Goal: Check status: Check status

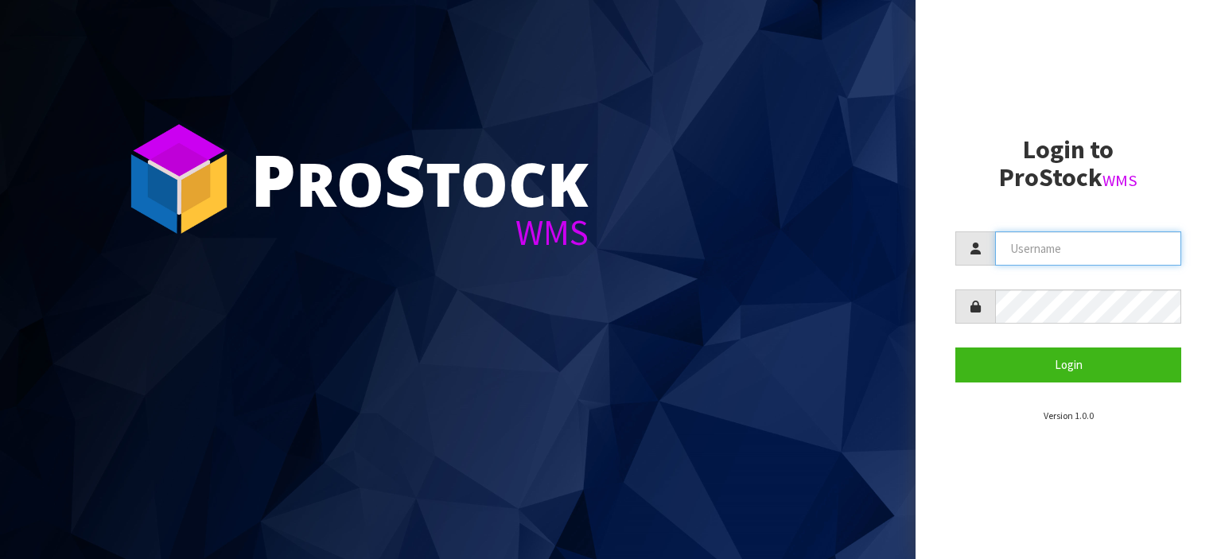
type input "[PERSON_NAME][EMAIL_ADDRESS][DOMAIN_NAME]"
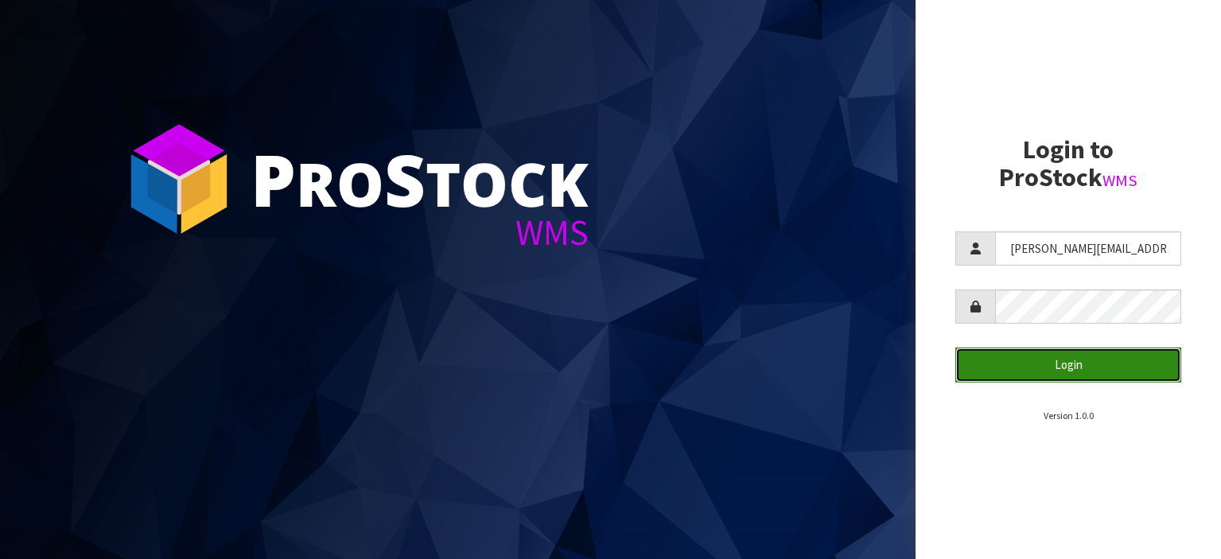
click at [1080, 373] on button "Login" at bounding box center [1068, 365] width 226 height 34
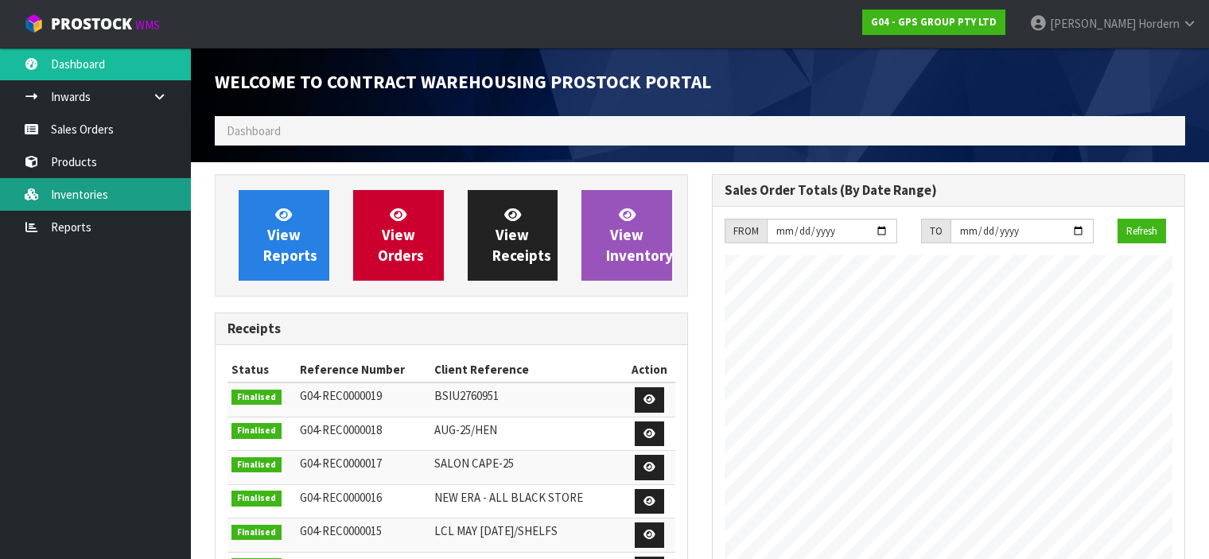
scroll to position [651, 497]
click at [79, 184] on link "Inventories" at bounding box center [95, 194] width 191 height 33
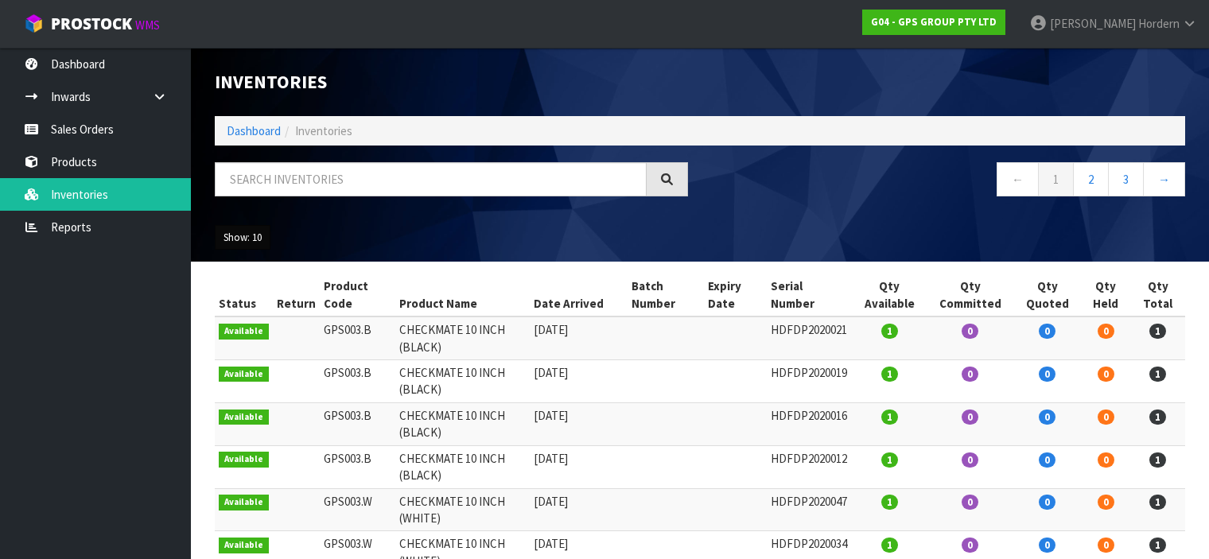
click at [255, 239] on button "Show: 10" at bounding box center [243, 237] width 56 height 25
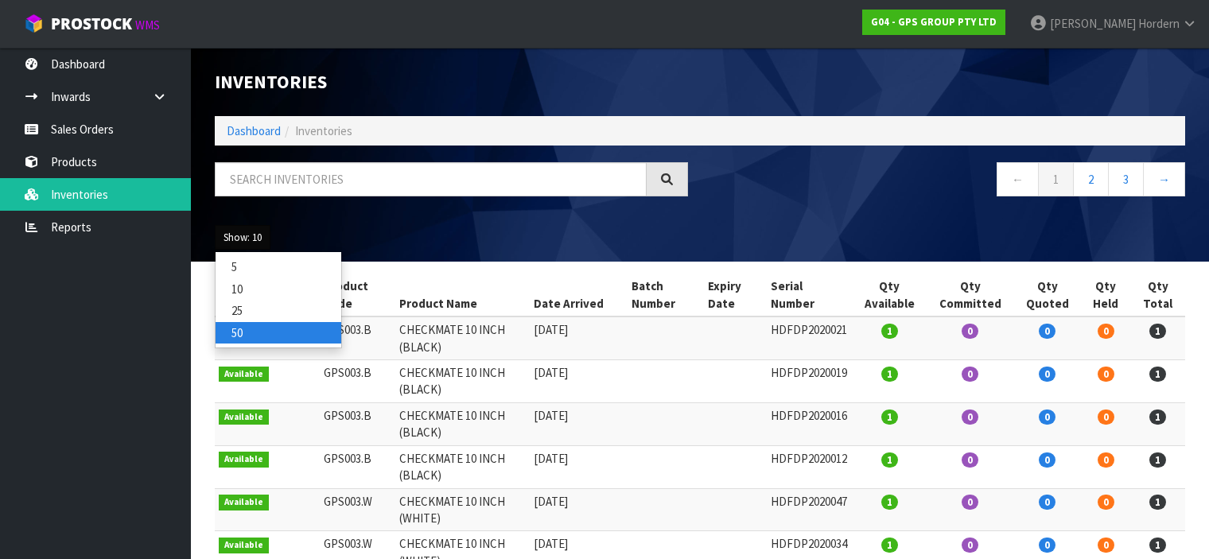
click at [269, 333] on link "50" at bounding box center [279, 332] width 126 height 21
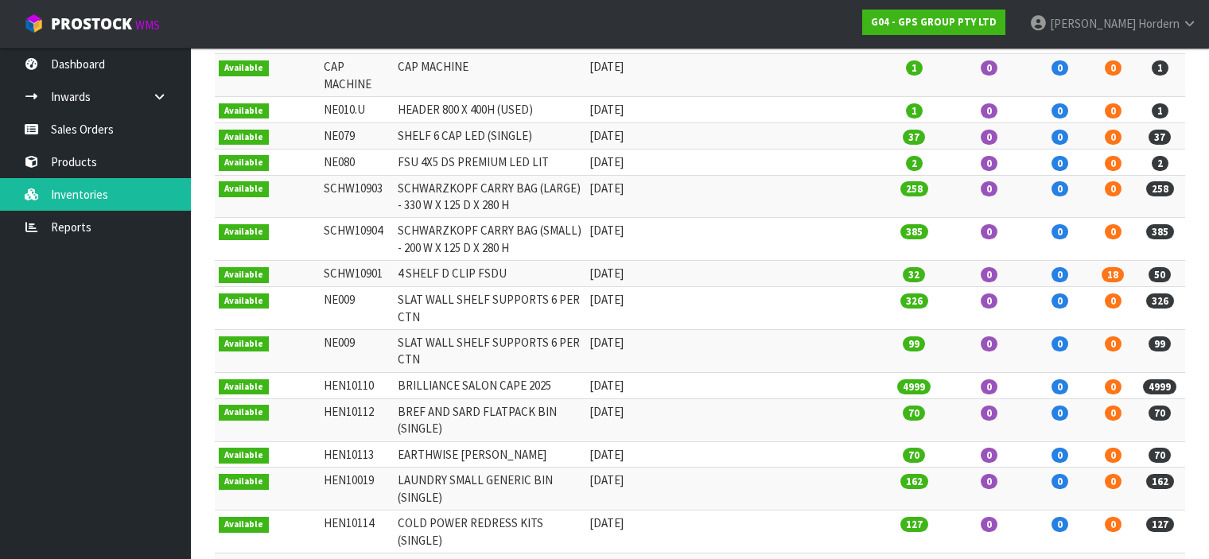
scroll to position [703, 0]
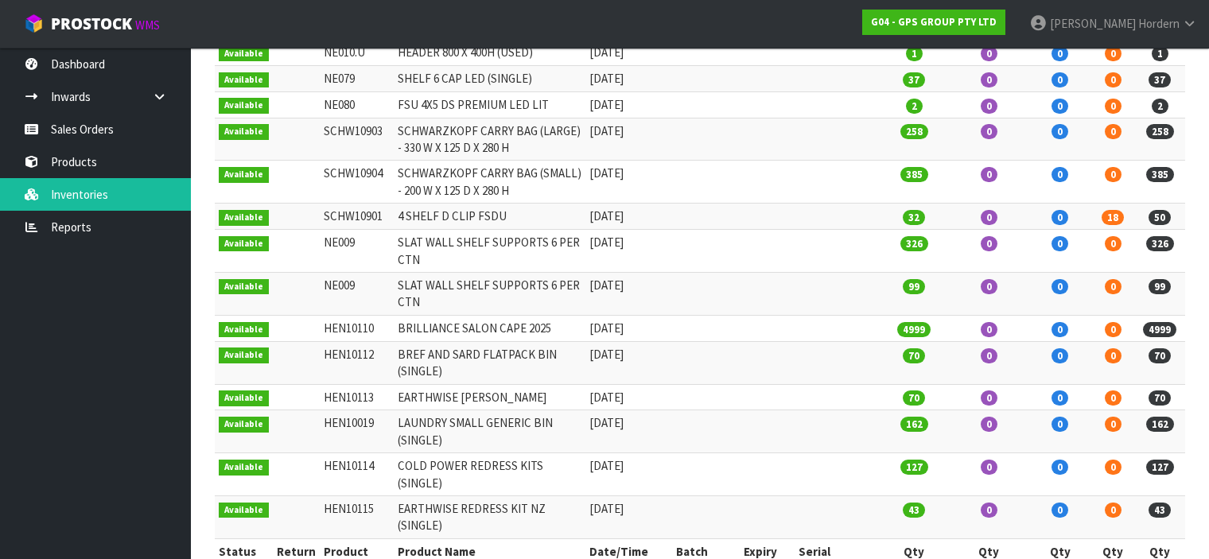
click at [351, 325] on td "HEN10110" at bounding box center [357, 328] width 75 height 26
click at [352, 325] on td "HEN10110" at bounding box center [357, 328] width 75 height 26
click at [333, 329] on td "HEN10110" at bounding box center [357, 328] width 75 height 26
drag, startPoint x: 317, startPoint y: 329, endPoint x: 550, endPoint y: 322, distance: 232.4
click at [550, 322] on tr "Available HEN10110 BRILLIANCE SALON CAPE 2025 [DATE] 4999 0 0 0 4999" at bounding box center [700, 328] width 971 height 26
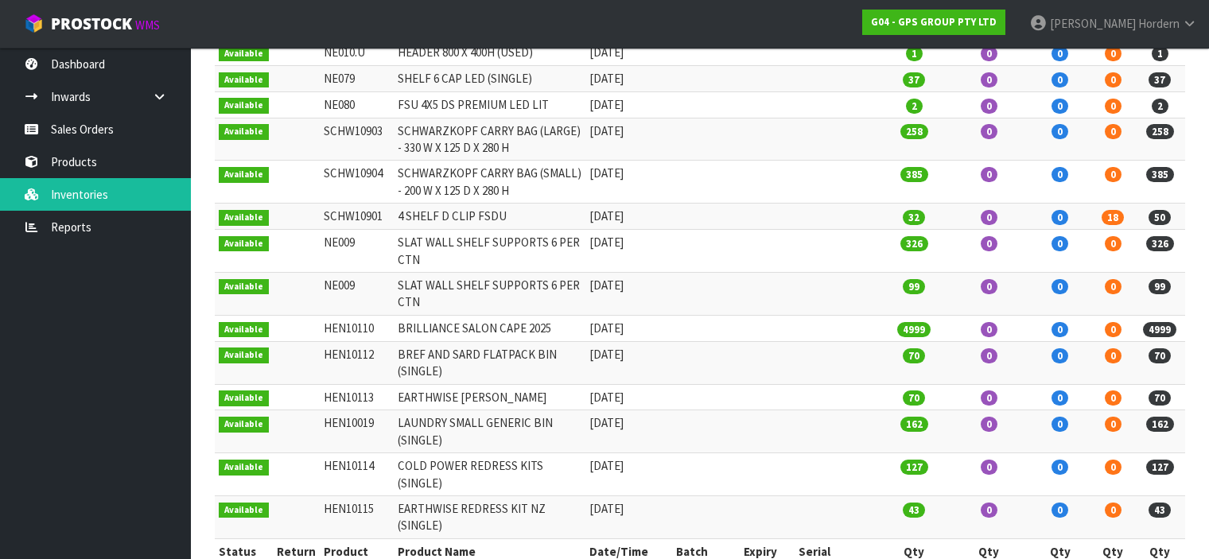
copy tr "HEN10110 BRILLIANCE SALON CAPE 2025"
